Goal: Information Seeking & Learning: Learn about a topic

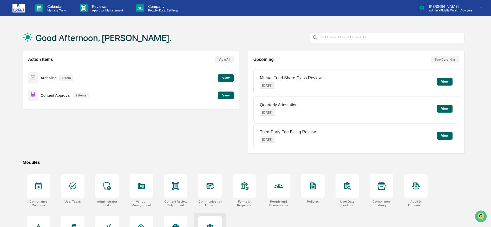
scroll to position [29, 0]
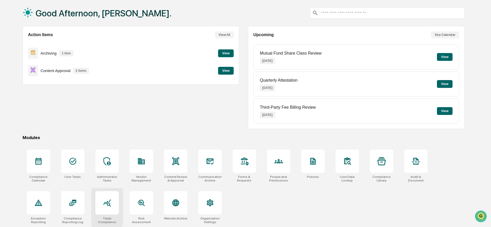
click at [107, 200] on icon at bounding box center [107, 202] width 8 height 7
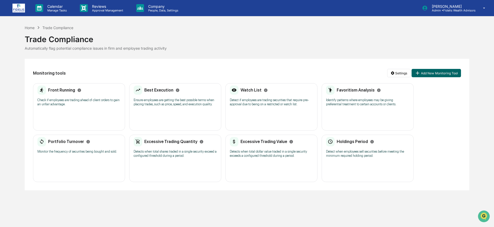
click at [159, 106] on div "Best Execution Ensure employees are getting the best possible terms when placin…" at bounding box center [175, 97] width 83 height 24
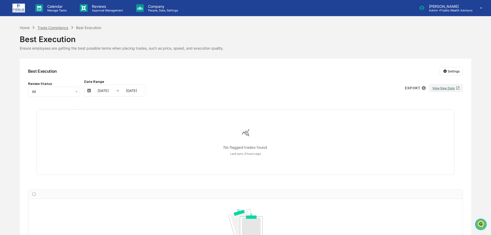
click at [50, 27] on div "Trade Compliance" at bounding box center [52, 27] width 31 height 4
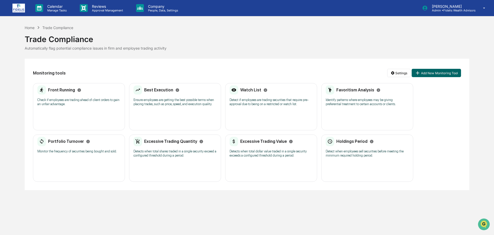
click at [64, 98] on p "Check if employees are trading ahead of client orders to gain an unfair advanta…" at bounding box center [78, 102] width 83 height 8
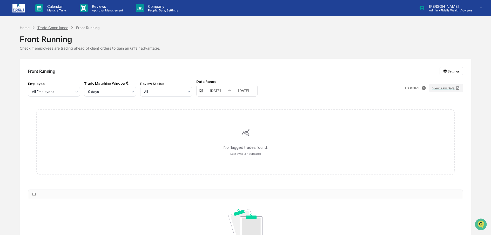
click at [59, 28] on div "Trade Compliance" at bounding box center [52, 27] width 31 height 4
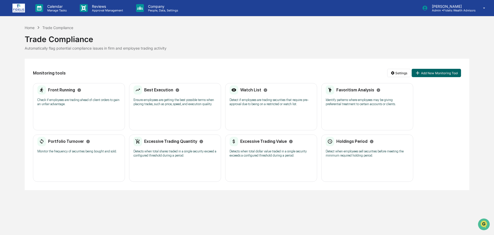
click at [248, 93] on div "Watch List" at bounding box center [249, 89] width 38 height 9
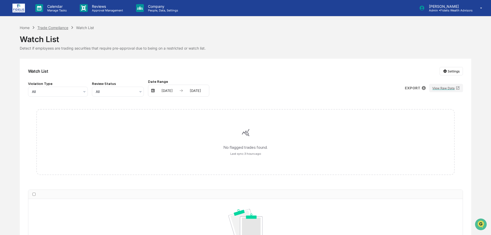
click at [61, 27] on div "Trade Compliance" at bounding box center [52, 27] width 31 height 4
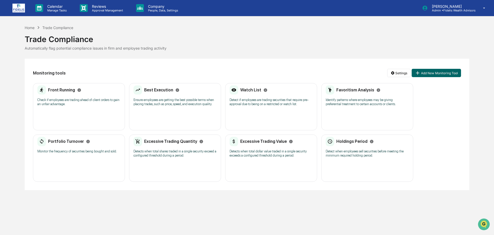
click at [369, 102] on p "Identify patterns where employees may be giving preferential treatment to certa…" at bounding box center [367, 102] width 83 height 8
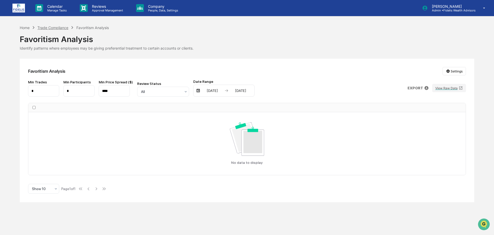
click at [49, 26] on div "Trade Compliance" at bounding box center [52, 27] width 31 height 4
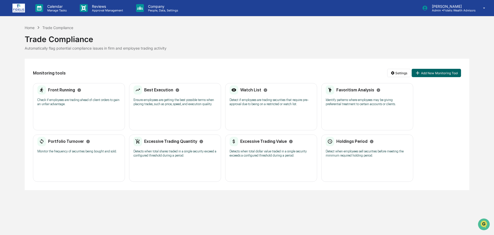
click at [76, 143] on h2 "Portfolio Turnover" at bounding box center [66, 141] width 36 height 5
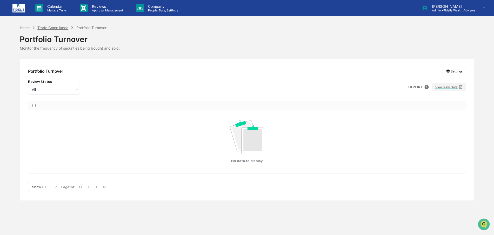
click at [50, 27] on div "Trade Compliance" at bounding box center [52, 27] width 31 height 4
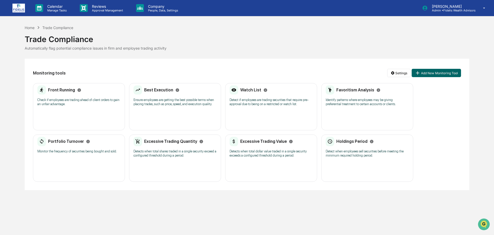
click at [160, 136] on div "Excessive Trading Quantity Detects when total shares traded in a single securit…" at bounding box center [175, 158] width 92 height 47
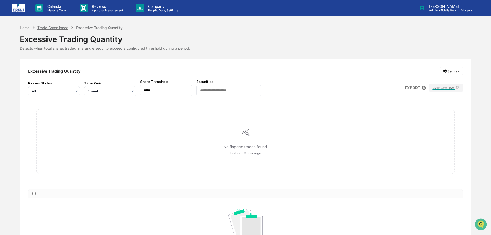
click at [49, 28] on div "Trade Compliance" at bounding box center [52, 27] width 31 height 4
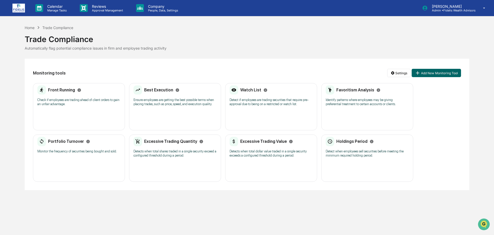
click at [264, 145] on div "Excessive Trading Value" at bounding box center [261, 141] width 63 height 9
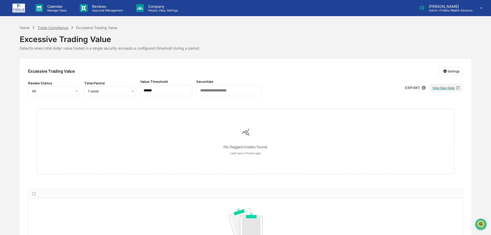
click at [51, 28] on div "Trade Compliance" at bounding box center [52, 27] width 31 height 4
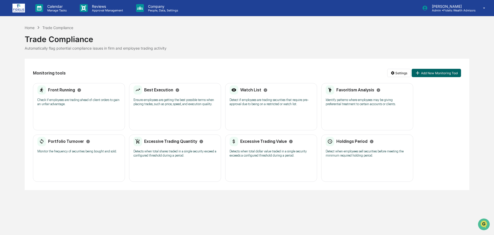
click at [357, 148] on div "Holdings Period Detect when employees sell securities before meeting the minimu…" at bounding box center [367, 149] width 83 height 24
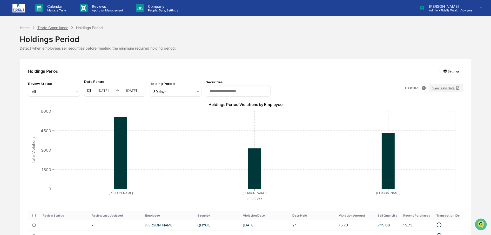
click at [62, 28] on div "Trade Compliance" at bounding box center [52, 27] width 31 height 4
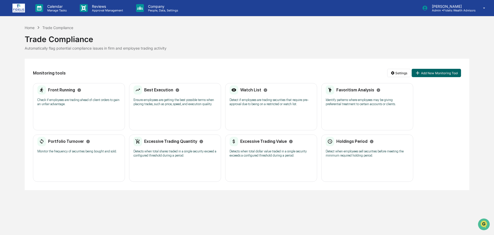
click at [83, 149] on p "Monitor the frequency of securities being bought and sold." at bounding box center [78, 151] width 83 height 4
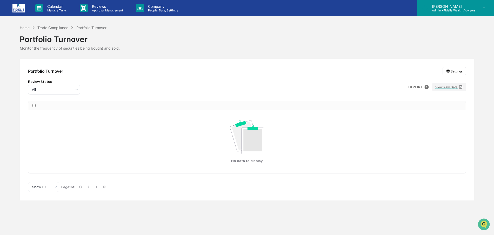
click at [449, 10] on p "Admin • Fidelis Wealth Advisors" at bounding box center [452, 11] width 48 height 4
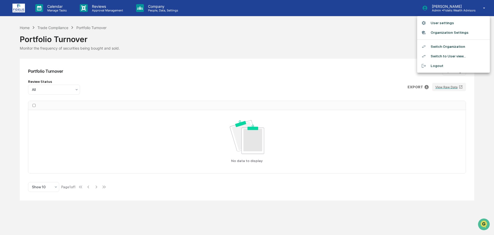
click at [451, 46] on li "Switch Organization" at bounding box center [453, 47] width 73 height 10
